Goal: Transaction & Acquisition: Book appointment/travel/reservation

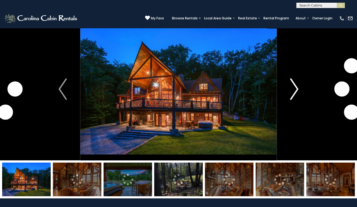
click at [295, 86] on img "Next" at bounding box center [294, 90] width 8 height 22
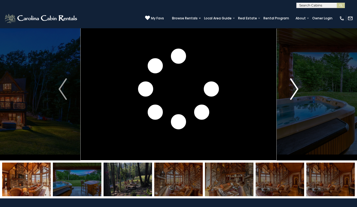
click at [295, 86] on img "Next" at bounding box center [294, 90] width 8 height 22
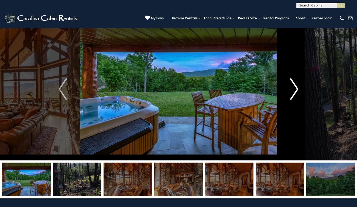
click at [295, 86] on img "Next" at bounding box center [294, 90] width 8 height 22
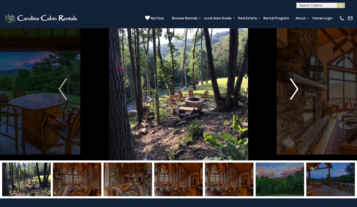
click at [295, 87] on img "Next" at bounding box center [294, 90] width 8 height 22
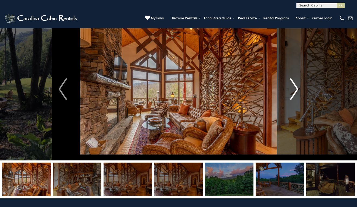
click at [295, 87] on img "Next" at bounding box center [294, 90] width 8 height 22
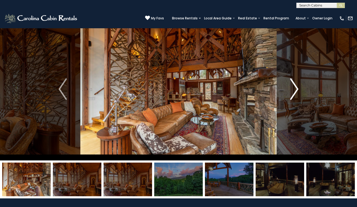
click at [295, 87] on img "Next" at bounding box center [294, 90] width 8 height 22
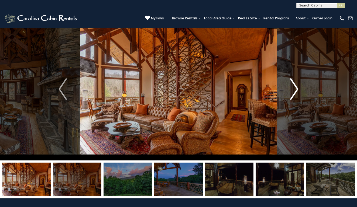
click at [295, 87] on img "Next" at bounding box center [294, 90] width 8 height 22
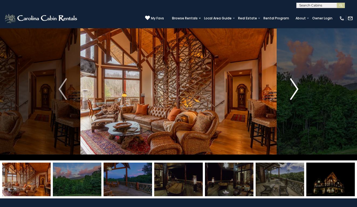
click at [295, 87] on img "Next" at bounding box center [294, 90] width 8 height 22
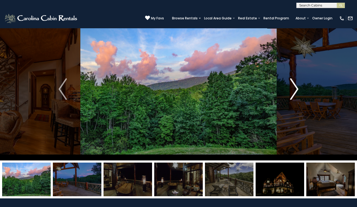
click at [295, 87] on img "Next" at bounding box center [294, 90] width 8 height 22
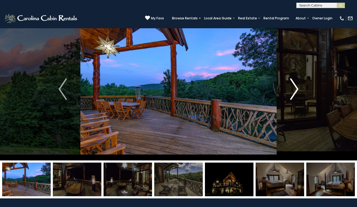
click at [295, 87] on img "Next" at bounding box center [294, 90] width 8 height 22
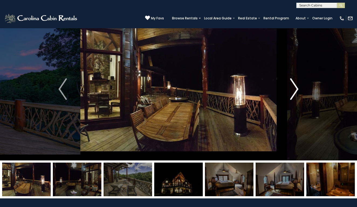
click at [295, 87] on img "Next" at bounding box center [294, 90] width 8 height 22
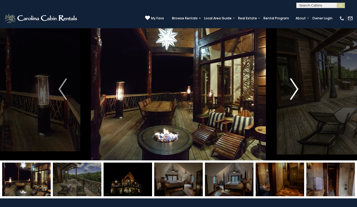
click at [295, 87] on img "Next" at bounding box center [294, 90] width 8 height 22
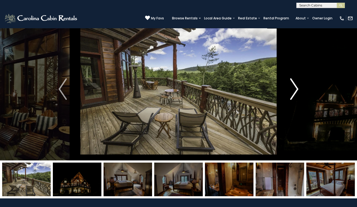
click at [295, 87] on img "Next" at bounding box center [294, 90] width 8 height 22
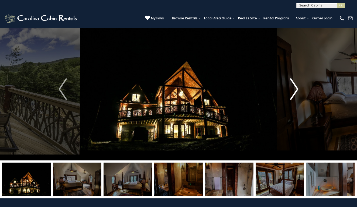
click at [295, 87] on img "Next" at bounding box center [294, 90] width 8 height 22
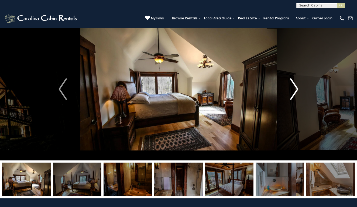
click at [295, 87] on img "Next" at bounding box center [294, 90] width 8 height 22
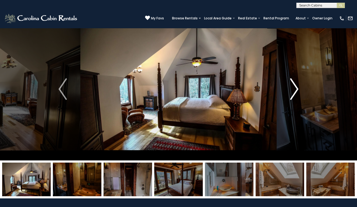
click at [295, 87] on img "Next" at bounding box center [294, 90] width 8 height 22
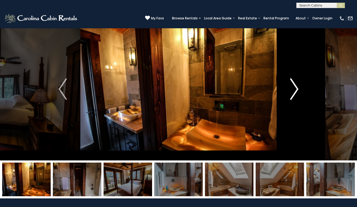
click at [295, 87] on img "Next" at bounding box center [294, 90] width 8 height 22
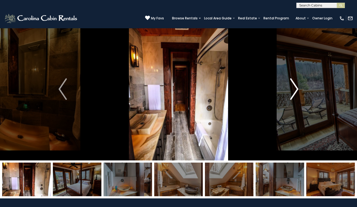
click at [295, 88] on img "Next" at bounding box center [294, 90] width 8 height 22
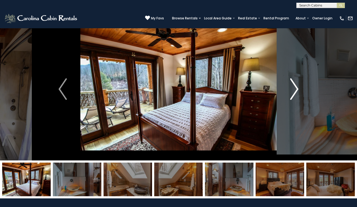
click at [295, 88] on img "Next" at bounding box center [294, 90] width 8 height 22
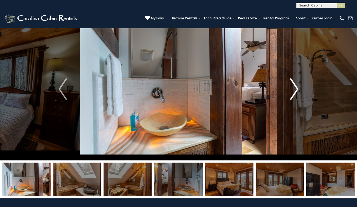
click at [295, 88] on img "Next" at bounding box center [294, 90] width 8 height 22
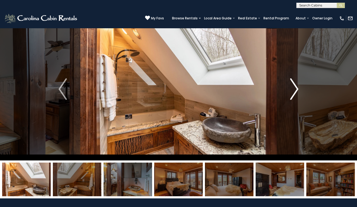
click at [295, 88] on img "Next" at bounding box center [294, 90] width 8 height 22
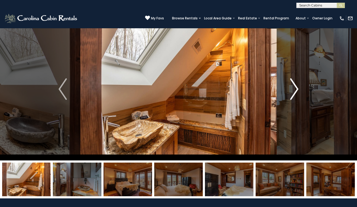
click at [295, 88] on img "Next" at bounding box center [294, 90] width 8 height 22
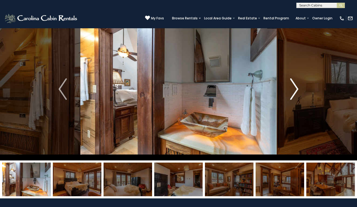
click at [295, 88] on img "Next" at bounding box center [294, 90] width 8 height 22
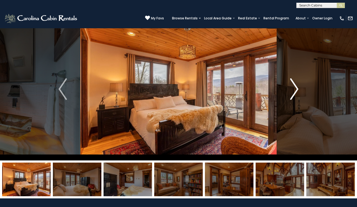
click at [295, 88] on img "Next" at bounding box center [294, 90] width 8 height 22
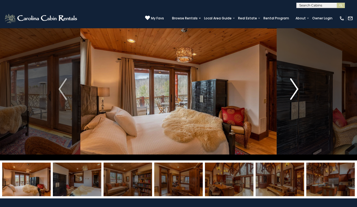
click at [295, 88] on img "Next" at bounding box center [294, 90] width 8 height 22
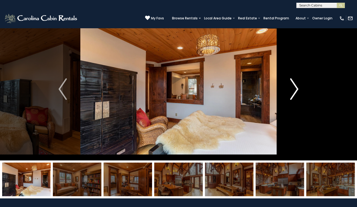
click at [295, 88] on img "Next" at bounding box center [294, 90] width 8 height 22
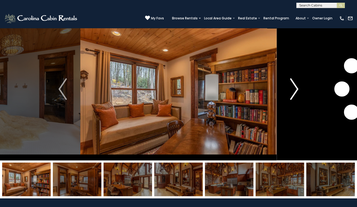
click at [295, 88] on img "Next" at bounding box center [294, 90] width 8 height 22
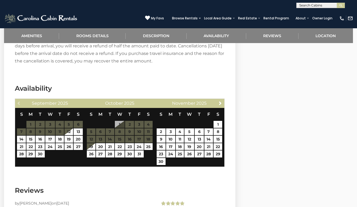
scroll to position [1591, 0]
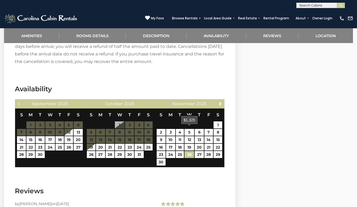
click at [189, 151] on link "26" at bounding box center [190, 154] width 10 height 7
type input "**********"
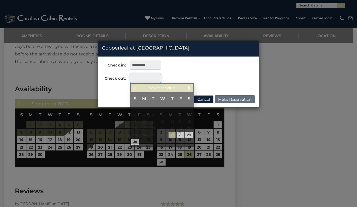
click at [143, 77] on input "text" at bounding box center [145, 78] width 31 height 9
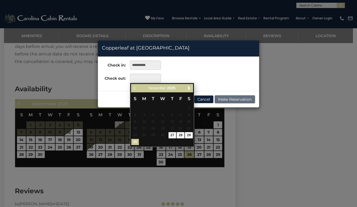
click at [136, 139] on link "30" at bounding box center [135, 142] width 8 height 6
type input "**********"
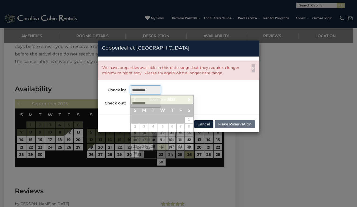
click at [150, 89] on input "**********" at bounding box center [145, 90] width 31 height 9
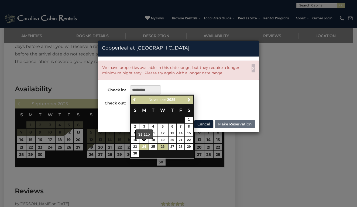
click at [145, 146] on link "24" at bounding box center [143, 147] width 9 height 6
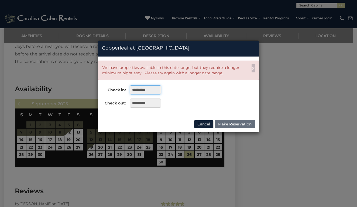
click at [154, 91] on input "**********" at bounding box center [145, 90] width 31 height 9
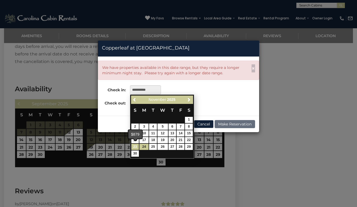
click at [134, 147] on link "23" at bounding box center [135, 147] width 8 height 6
type input "**********"
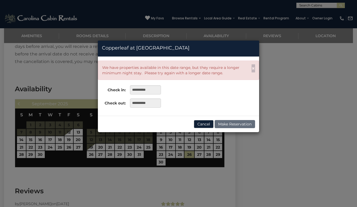
click at [200, 126] on button "Cancel" at bounding box center [204, 124] width 20 height 8
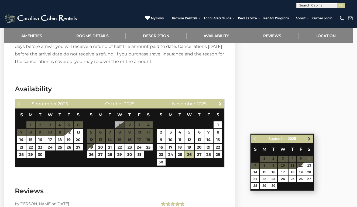
click at [309, 138] on span "Next" at bounding box center [309, 139] width 4 height 4
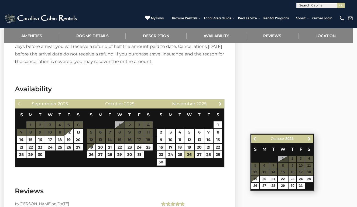
click at [309, 138] on span "Next" at bounding box center [309, 139] width 4 height 4
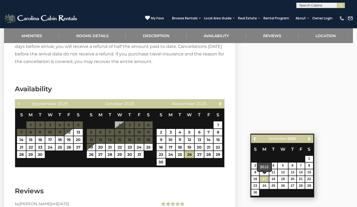
click at [265, 178] on link "17" at bounding box center [264, 179] width 9 height 6
type input "**********"
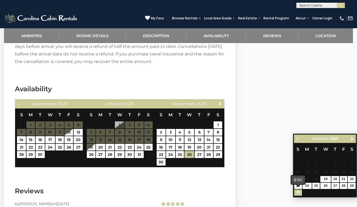
click at [299, 190] on link "30" at bounding box center [298, 193] width 8 height 6
type input "**********"
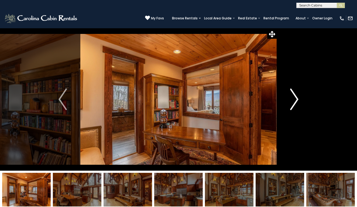
scroll to position [0, 0]
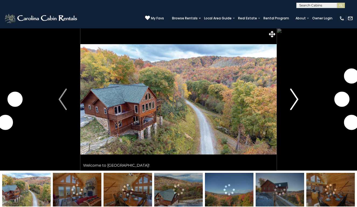
click at [292, 100] on img "Next" at bounding box center [294, 100] width 8 height 22
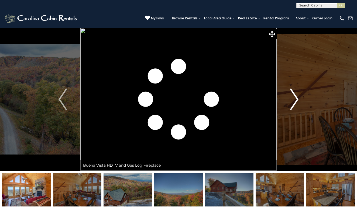
click at [292, 100] on img "Next" at bounding box center [294, 100] width 8 height 22
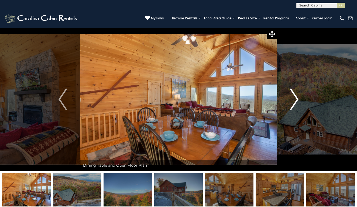
click at [292, 100] on img "Next" at bounding box center [294, 100] width 8 height 22
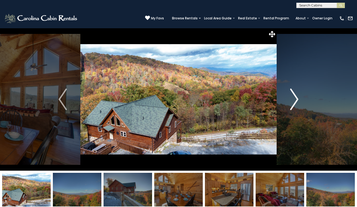
click at [292, 100] on img "Next" at bounding box center [294, 100] width 8 height 22
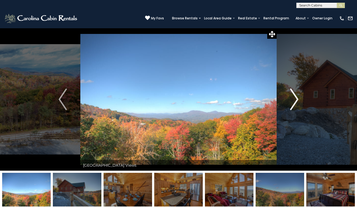
click at [292, 100] on img "Next" at bounding box center [294, 100] width 8 height 22
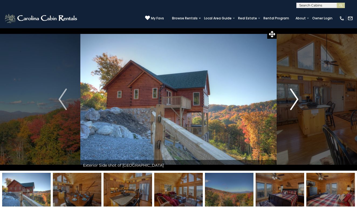
click at [292, 100] on img "Next" at bounding box center [294, 100] width 8 height 22
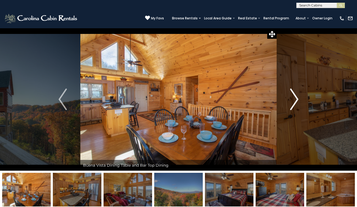
click at [292, 100] on img "Next" at bounding box center [294, 100] width 8 height 22
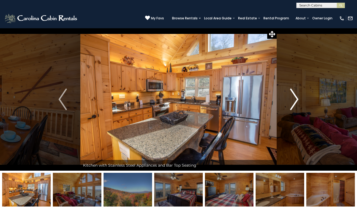
click at [292, 100] on img "Next" at bounding box center [294, 100] width 8 height 22
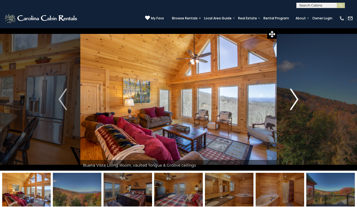
click at [292, 100] on img "Next" at bounding box center [294, 100] width 8 height 22
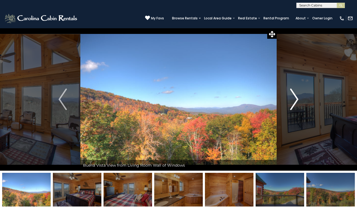
click at [292, 100] on img "Next" at bounding box center [294, 100] width 8 height 22
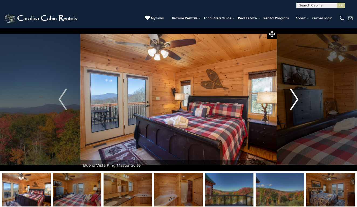
click at [292, 100] on img "Next" at bounding box center [294, 100] width 8 height 22
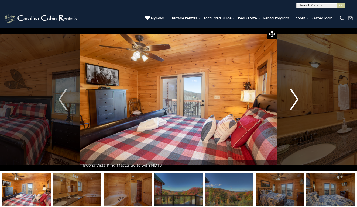
click at [292, 100] on img "Next" at bounding box center [294, 100] width 8 height 22
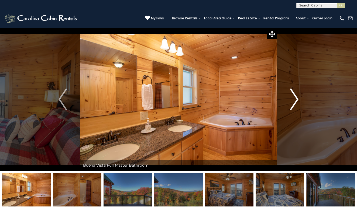
click at [292, 100] on img "Next" at bounding box center [294, 100] width 8 height 22
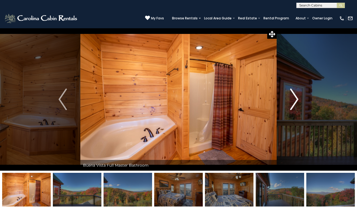
click at [292, 100] on img "Next" at bounding box center [294, 100] width 8 height 22
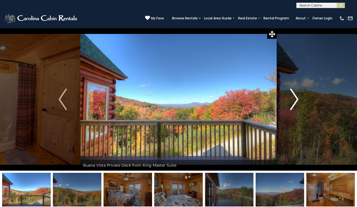
click at [292, 100] on img "Next" at bounding box center [294, 100] width 8 height 22
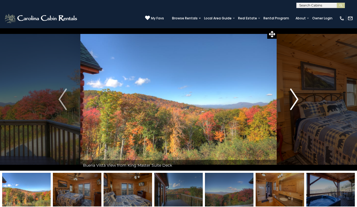
click at [292, 100] on img "Next" at bounding box center [294, 100] width 8 height 22
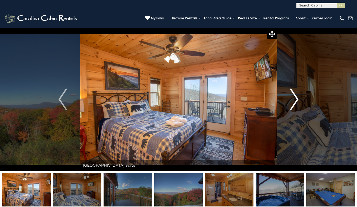
click at [291, 100] on img "Next" at bounding box center [294, 100] width 8 height 22
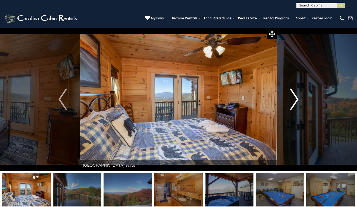
click at [291, 100] on img "Next" at bounding box center [294, 100] width 8 height 22
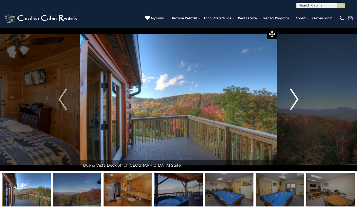
click at [291, 100] on img "Next" at bounding box center [294, 100] width 8 height 22
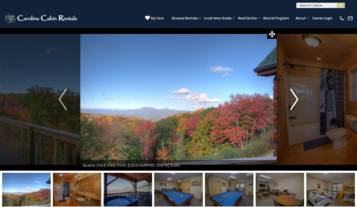
click at [291, 100] on img "Next" at bounding box center [294, 100] width 8 height 22
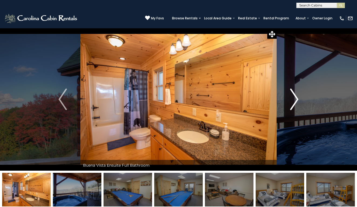
click at [291, 100] on img "Next" at bounding box center [294, 100] width 8 height 22
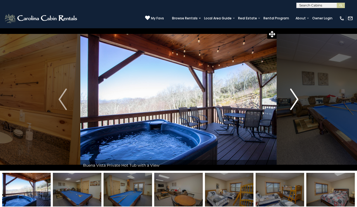
click at [291, 100] on img "Next" at bounding box center [294, 100] width 8 height 22
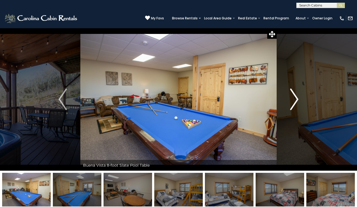
click at [291, 100] on img "Next" at bounding box center [294, 100] width 8 height 22
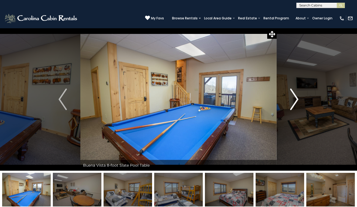
click at [291, 100] on img "Next" at bounding box center [294, 100] width 8 height 22
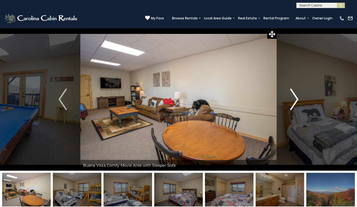
click at [291, 100] on img "Next" at bounding box center [294, 100] width 8 height 22
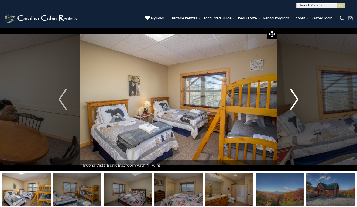
click at [291, 100] on img "Next" at bounding box center [294, 100] width 8 height 22
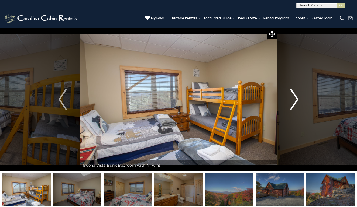
click at [291, 100] on img "Next" at bounding box center [294, 100] width 8 height 22
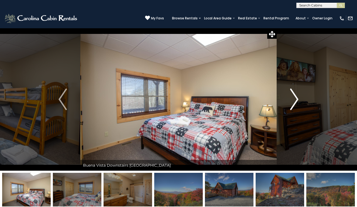
click at [291, 100] on img "Next" at bounding box center [294, 100] width 8 height 22
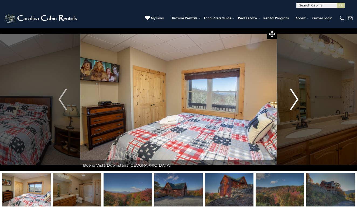
click at [291, 100] on img "Next" at bounding box center [294, 100] width 8 height 22
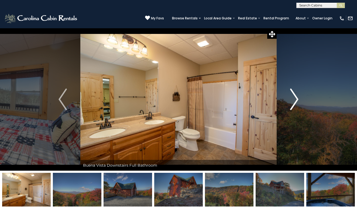
click at [291, 100] on img "Next" at bounding box center [294, 100] width 8 height 22
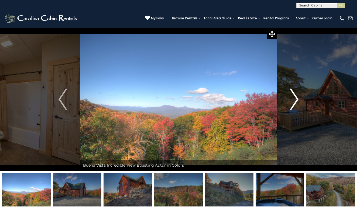
click at [291, 100] on img "Next" at bounding box center [294, 100] width 8 height 22
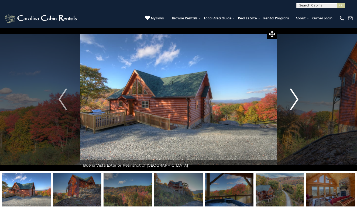
click at [291, 100] on img "Next" at bounding box center [294, 100] width 8 height 22
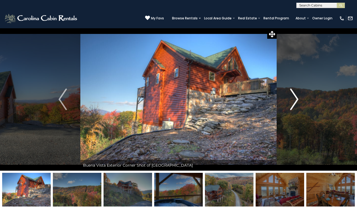
click at [291, 100] on img "Next" at bounding box center [294, 100] width 8 height 22
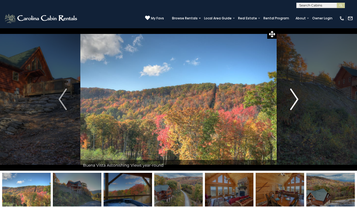
click at [291, 100] on img "Next" at bounding box center [294, 100] width 8 height 22
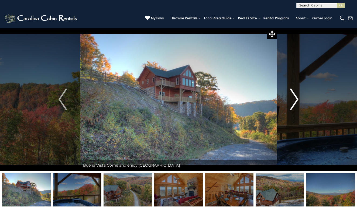
click at [291, 100] on img "Next" at bounding box center [294, 100] width 8 height 22
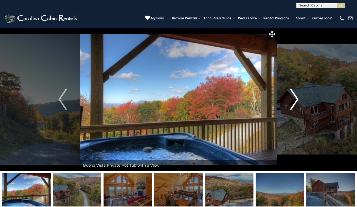
click at [291, 100] on img "Next" at bounding box center [294, 100] width 8 height 22
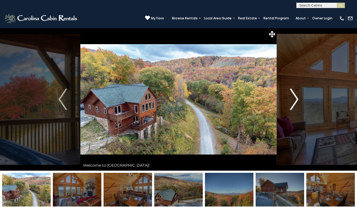
click at [291, 100] on img "Next" at bounding box center [294, 100] width 8 height 22
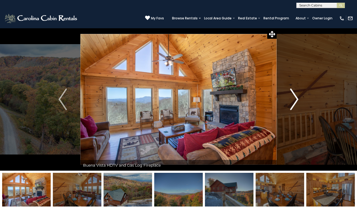
click at [291, 100] on img "Next" at bounding box center [294, 100] width 8 height 22
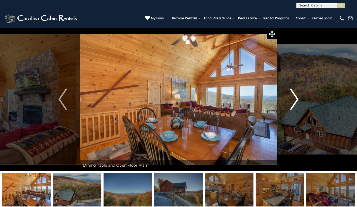
click at [291, 100] on img "Next" at bounding box center [294, 100] width 8 height 22
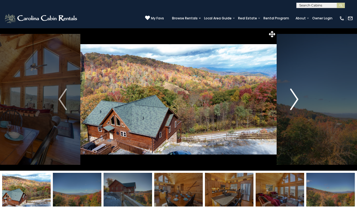
click at [291, 100] on img "Next" at bounding box center [294, 100] width 8 height 22
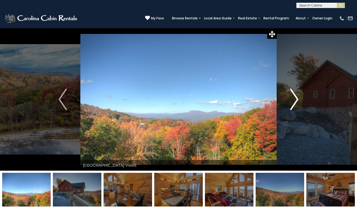
click at [291, 100] on img "Next" at bounding box center [294, 100] width 8 height 22
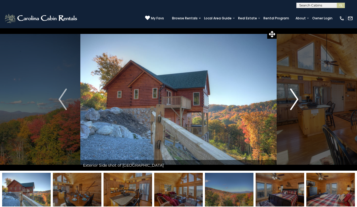
click at [291, 100] on img "Next" at bounding box center [294, 100] width 8 height 22
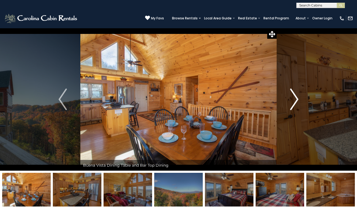
click at [291, 100] on img "Next" at bounding box center [294, 100] width 8 height 22
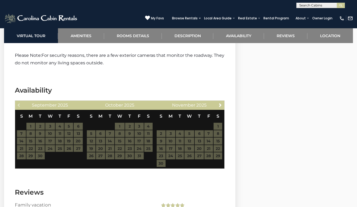
scroll to position [1079, 0]
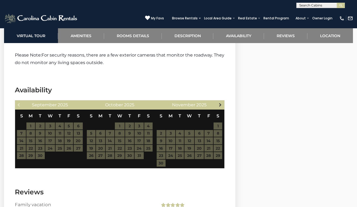
click at [222, 103] on span "Next" at bounding box center [220, 105] width 4 height 4
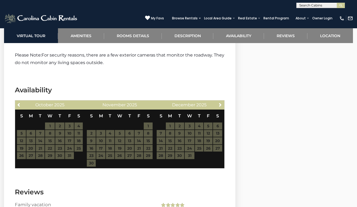
click at [222, 103] on span "Next" at bounding box center [220, 105] width 4 height 4
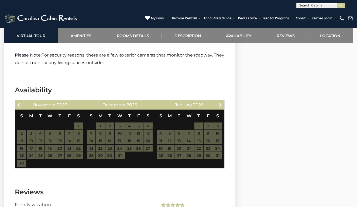
click at [222, 103] on span "Next" at bounding box center [220, 105] width 4 height 4
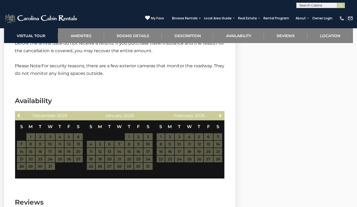
scroll to position [1068, 0]
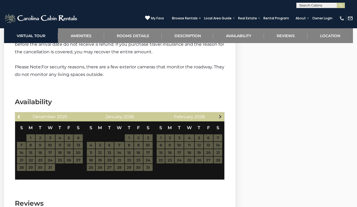
click at [221, 115] on span "Next" at bounding box center [220, 117] width 4 height 4
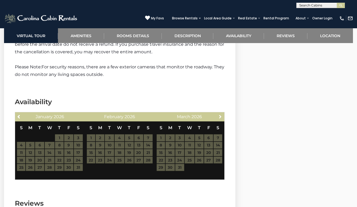
click at [221, 115] on span "Next" at bounding box center [220, 117] width 4 height 4
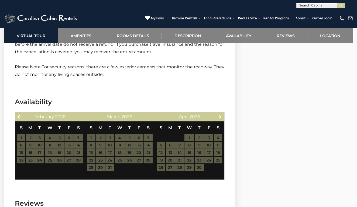
click at [221, 115] on span "Next" at bounding box center [220, 117] width 4 height 4
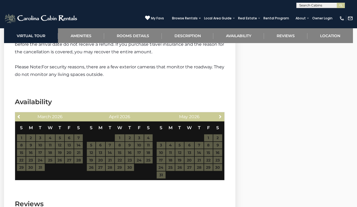
click at [221, 115] on span "Next" at bounding box center [220, 117] width 4 height 4
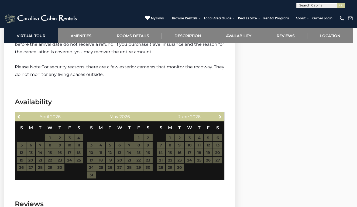
click at [221, 115] on span "Next" at bounding box center [220, 117] width 4 height 4
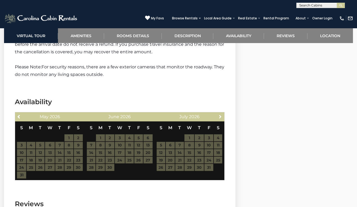
click at [221, 115] on span "Next" at bounding box center [220, 117] width 4 height 4
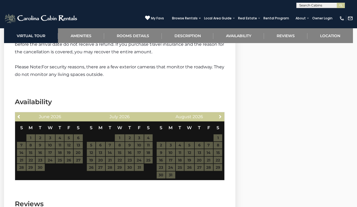
click at [221, 115] on span "Next" at bounding box center [220, 117] width 4 height 4
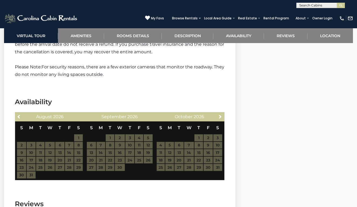
click at [221, 115] on span "Next" at bounding box center [220, 117] width 4 height 4
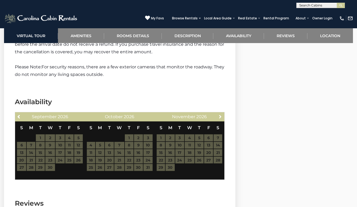
click at [221, 115] on span "Next" at bounding box center [220, 117] width 4 height 4
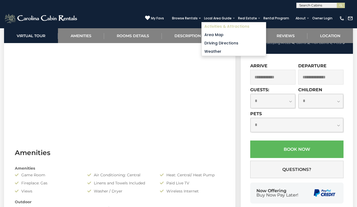
scroll to position [287, 0]
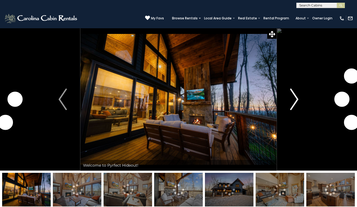
click at [287, 98] on button "Next" at bounding box center [294, 99] width 35 height 143
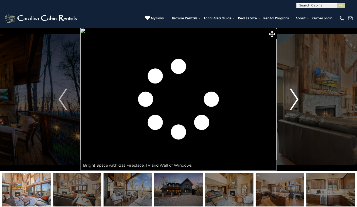
click at [300, 97] on button "Next" at bounding box center [294, 99] width 35 height 143
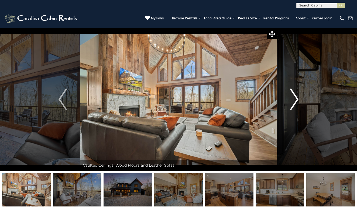
click at [300, 97] on button "Next" at bounding box center [294, 99] width 35 height 143
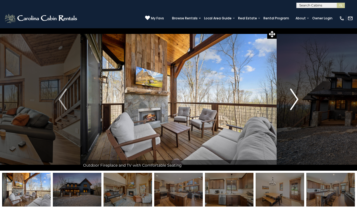
click at [300, 97] on button "Next" at bounding box center [294, 99] width 35 height 143
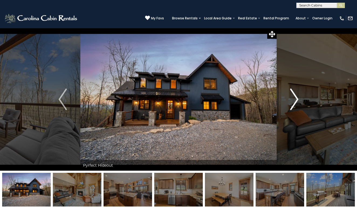
click at [300, 97] on button "Next" at bounding box center [294, 99] width 35 height 143
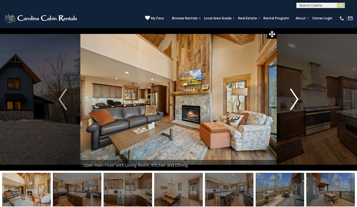
click at [300, 97] on button "Next" at bounding box center [294, 99] width 35 height 143
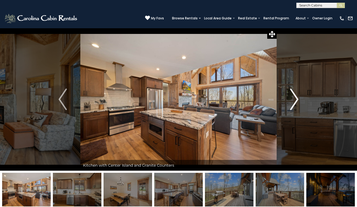
click at [300, 97] on button "Next" at bounding box center [294, 99] width 35 height 143
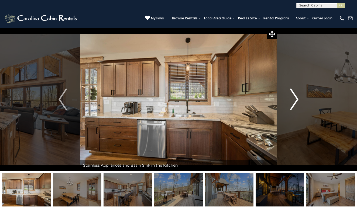
click at [300, 97] on button "Next" at bounding box center [294, 99] width 35 height 143
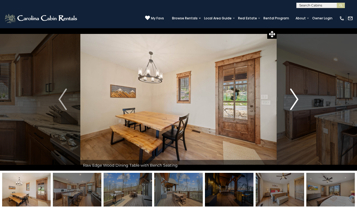
click at [300, 97] on button "Next" at bounding box center [294, 99] width 35 height 143
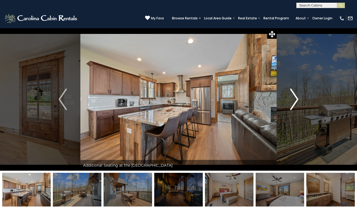
click at [300, 97] on button "Next" at bounding box center [294, 99] width 35 height 143
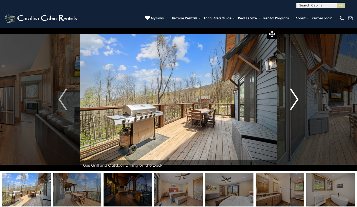
click at [300, 97] on button "Next" at bounding box center [294, 99] width 35 height 143
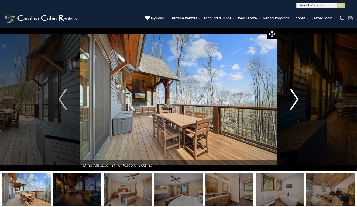
click at [300, 97] on button "Next" at bounding box center [294, 99] width 35 height 143
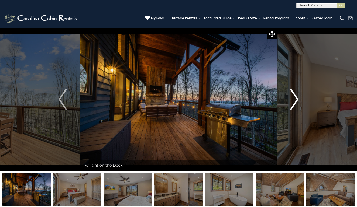
click at [300, 97] on button "Next" at bounding box center [294, 99] width 35 height 143
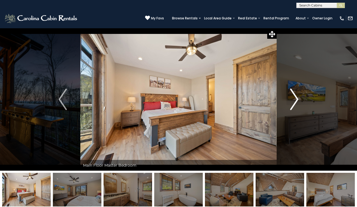
click at [300, 97] on button "Next" at bounding box center [294, 99] width 35 height 143
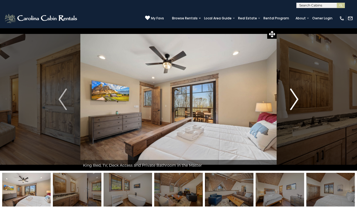
click at [300, 97] on button "Next" at bounding box center [294, 99] width 35 height 143
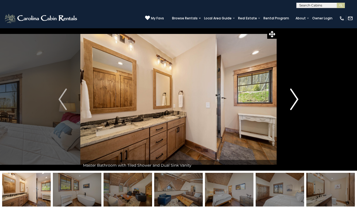
click at [300, 97] on button "Next" at bounding box center [294, 99] width 35 height 143
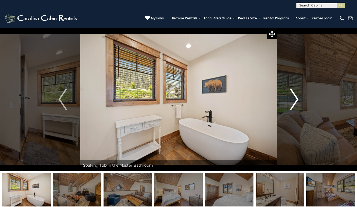
click at [300, 97] on button "Next" at bounding box center [294, 99] width 35 height 143
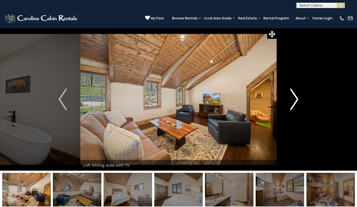
click at [300, 97] on button "Next" at bounding box center [294, 99] width 35 height 143
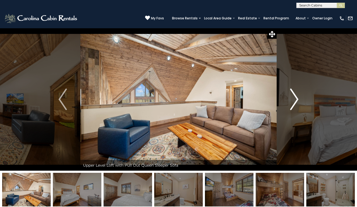
click at [300, 97] on button "Next" at bounding box center [294, 99] width 35 height 143
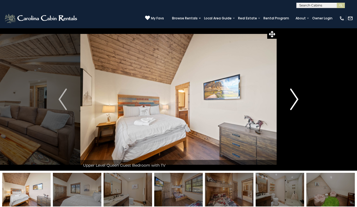
click at [300, 97] on button "Next" at bounding box center [294, 99] width 35 height 143
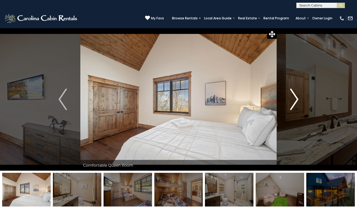
click at [300, 97] on button "Next" at bounding box center [294, 99] width 35 height 143
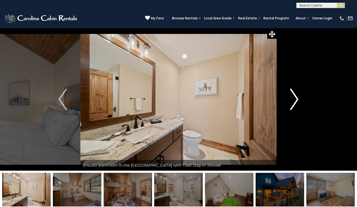
click at [300, 97] on button "Next" at bounding box center [294, 99] width 35 height 143
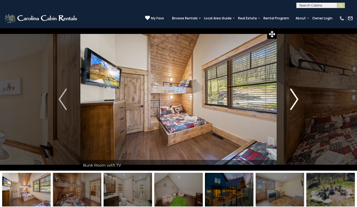
click at [300, 97] on button "Next" at bounding box center [294, 99] width 35 height 143
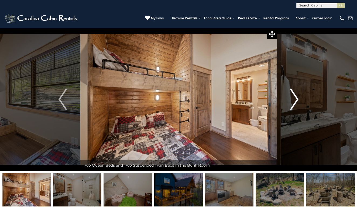
click at [300, 97] on button "Next" at bounding box center [294, 99] width 35 height 143
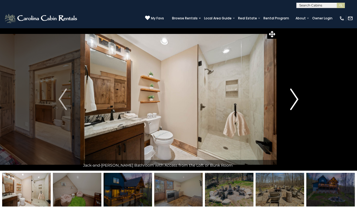
click at [300, 97] on button "Next" at bounding box center [294, 99] width 35 height 143
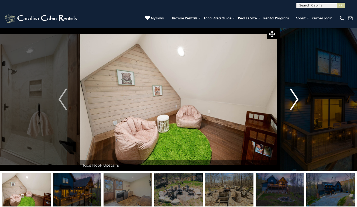
click at [300, 97] on button "Next" at bounding box center [294, 99] width 35 height 143
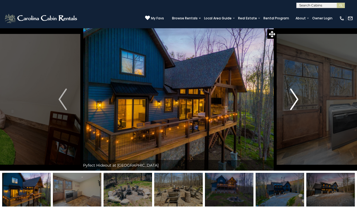
click at [300, 97] on button "Next" at bounding box center [294, 99] width 35 height 143
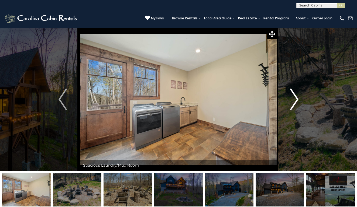
click at [300, 97] on button "Next" at bounding box center [294, 99] width 35 height 143
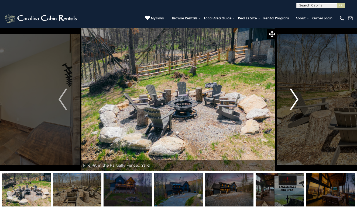
click at [300, 97] on button "Next" at bounding box center [294, 99] width 35 height 143
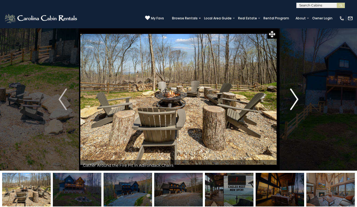
click at [300, 97] on button "Next" at bounding box center [294, 99] width 35 height 143
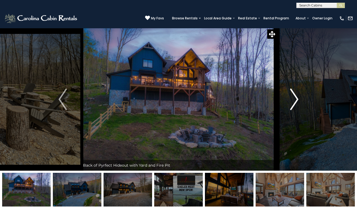
click at [300, 97] on button "Next" at bounding box center [294, 99] width 35 height 143
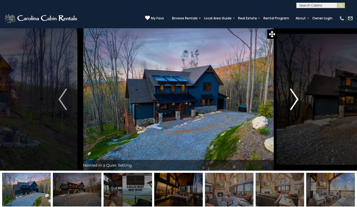
click at [300, 97] on button "Next" at bounding box center [294, 99] width 35 height 143
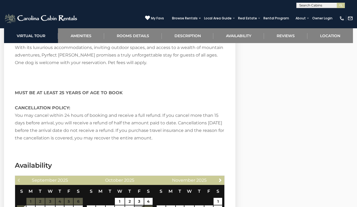
scroll to position [1136, 0]
